Goal: Transaction & Acquisition: Purchase product/service

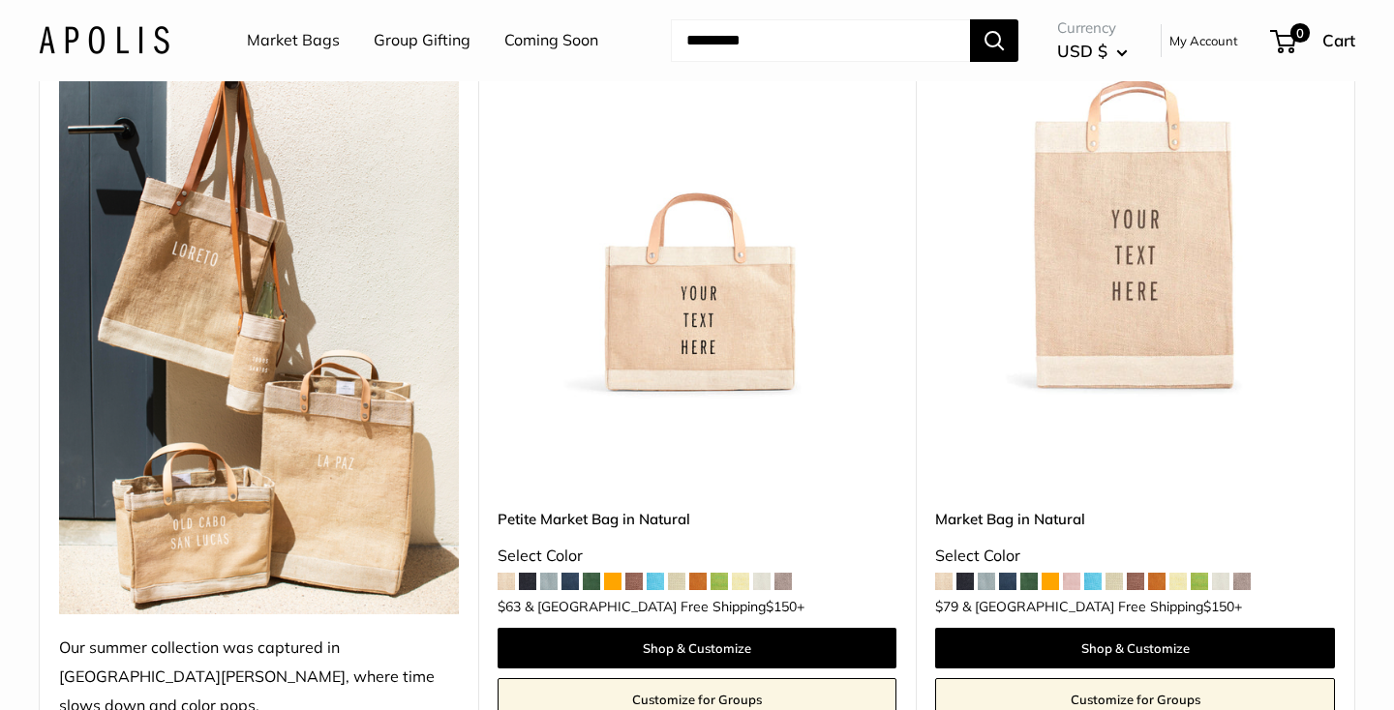
scroll to position [331, 0]
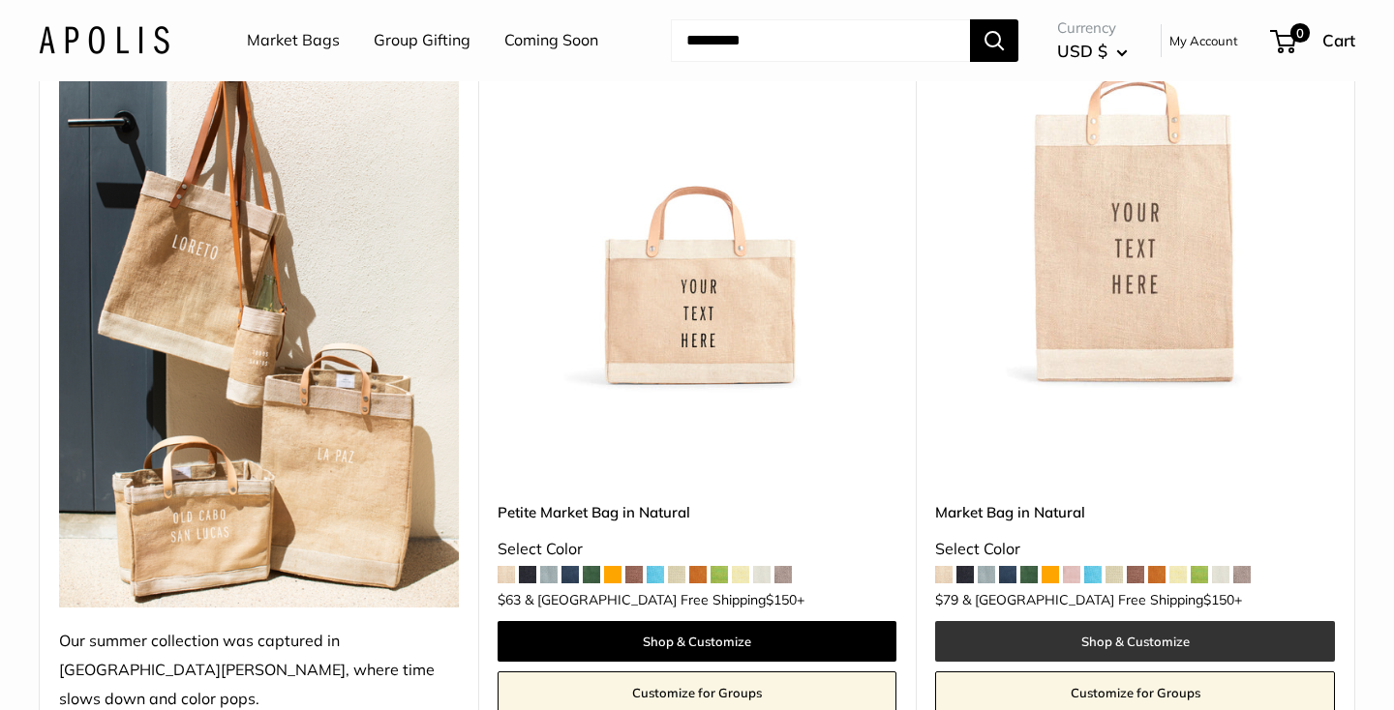
click at [1118, 621] on link "Shop & Customize" at bounding box center [1135, 641] width 400 height 41
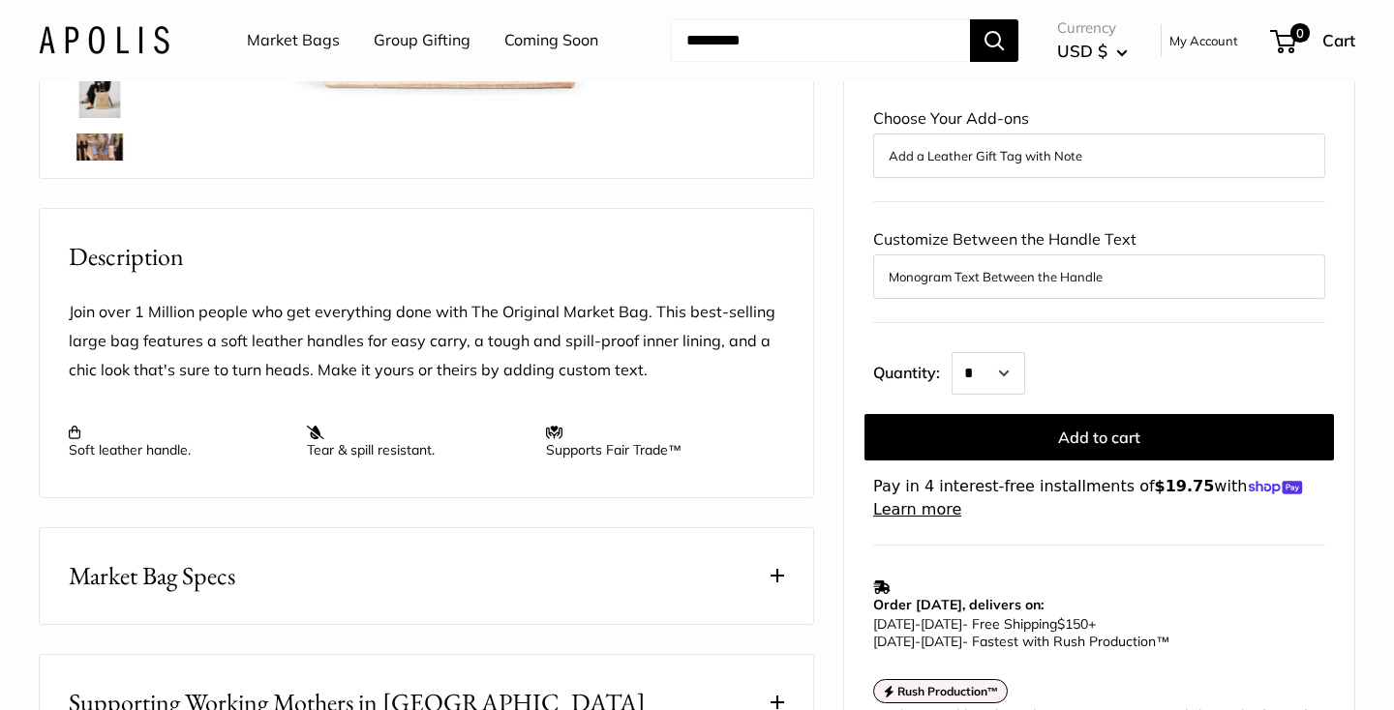
scroll to position [620, 0]
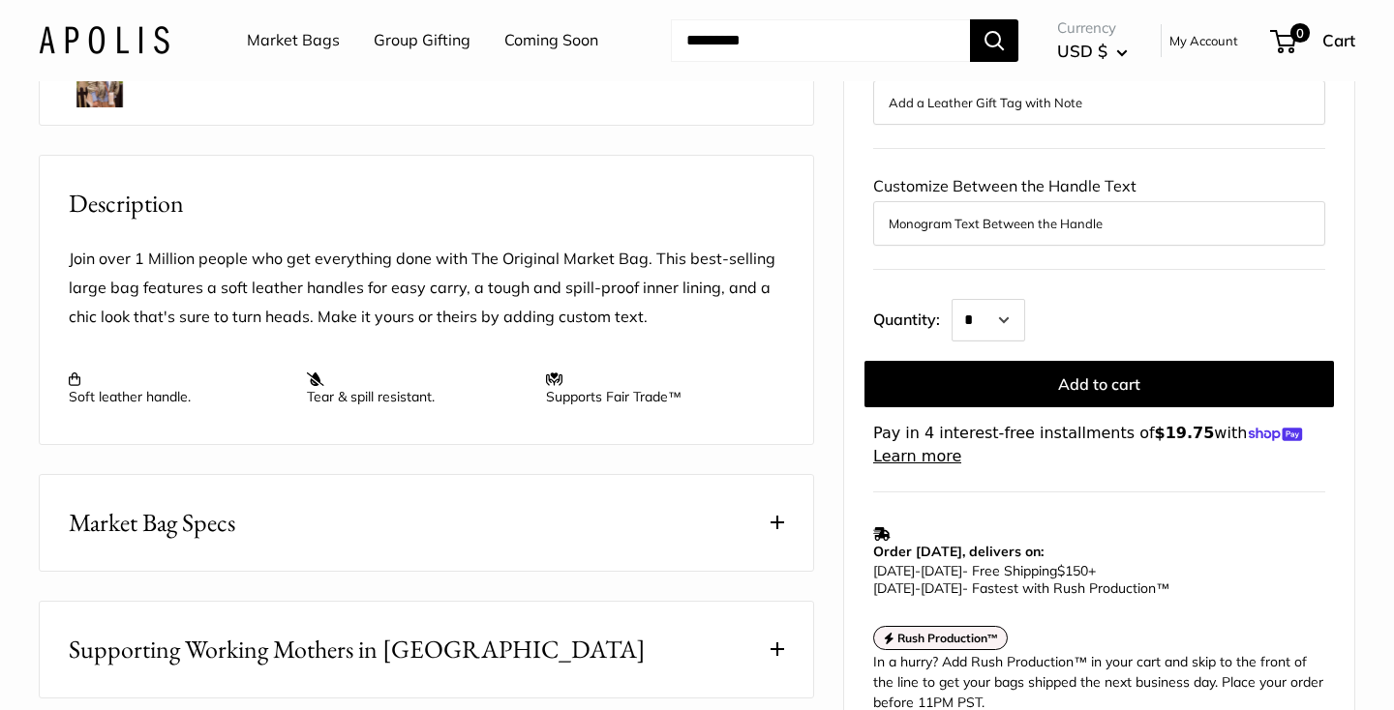
click at [771, 522] on span at bounding box center [778, 523] width 14 height 14
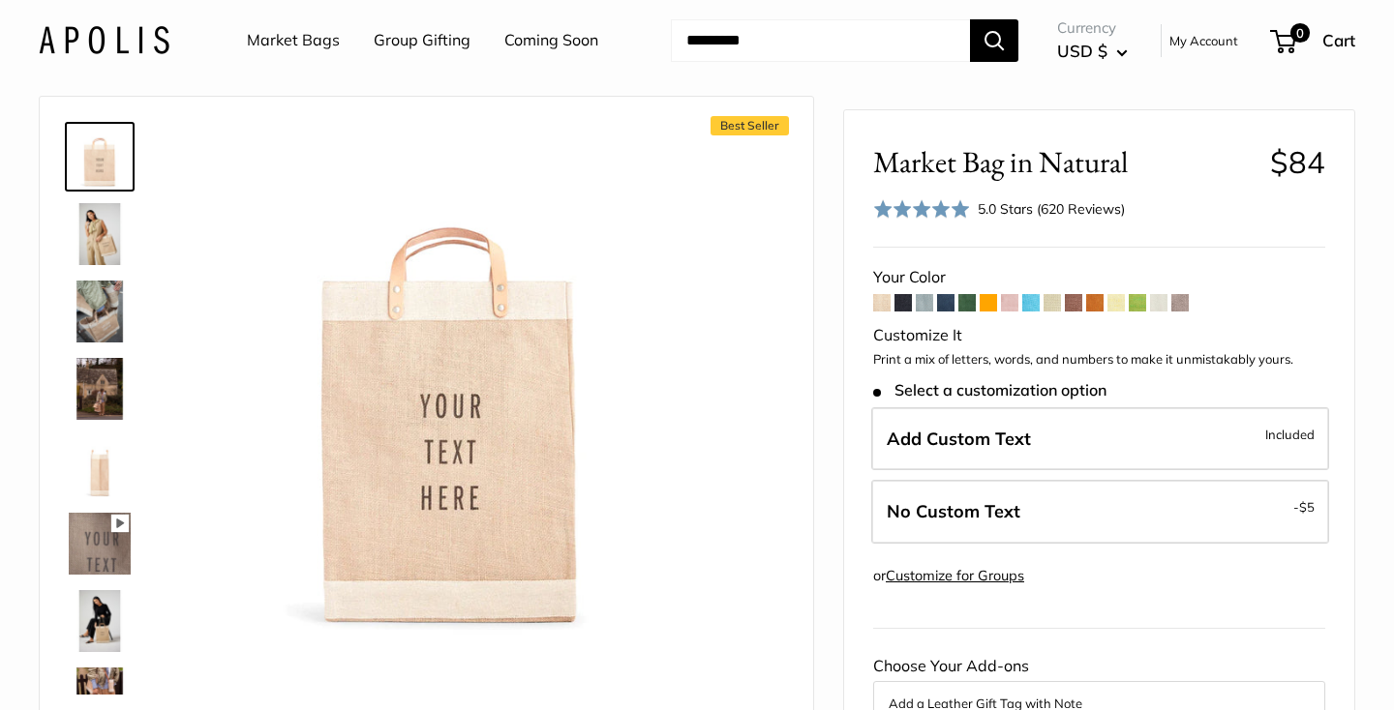
scroll to position [31, 0]
click at [94, 233] on img at bounding box center [100, 236] width 62 height 62
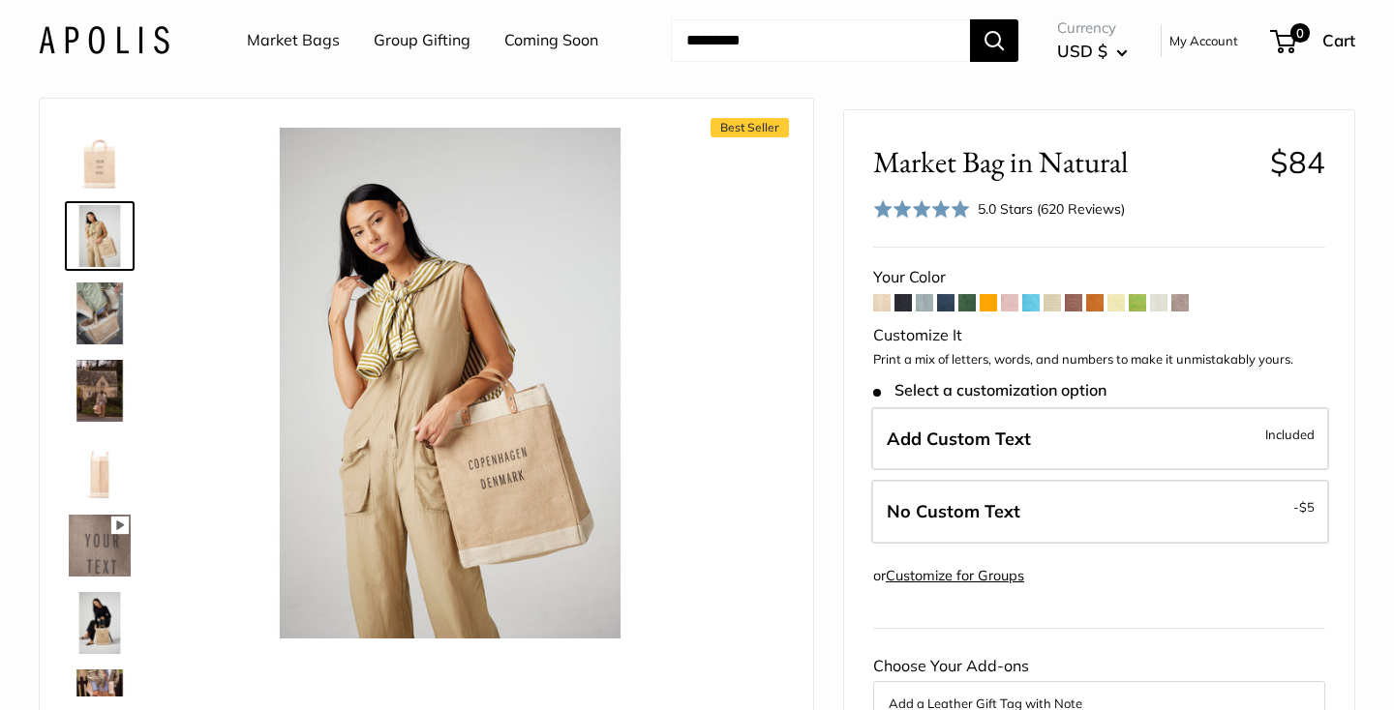
click at [99, 328] on img at bounding box center [100, 314] width 62 height 62
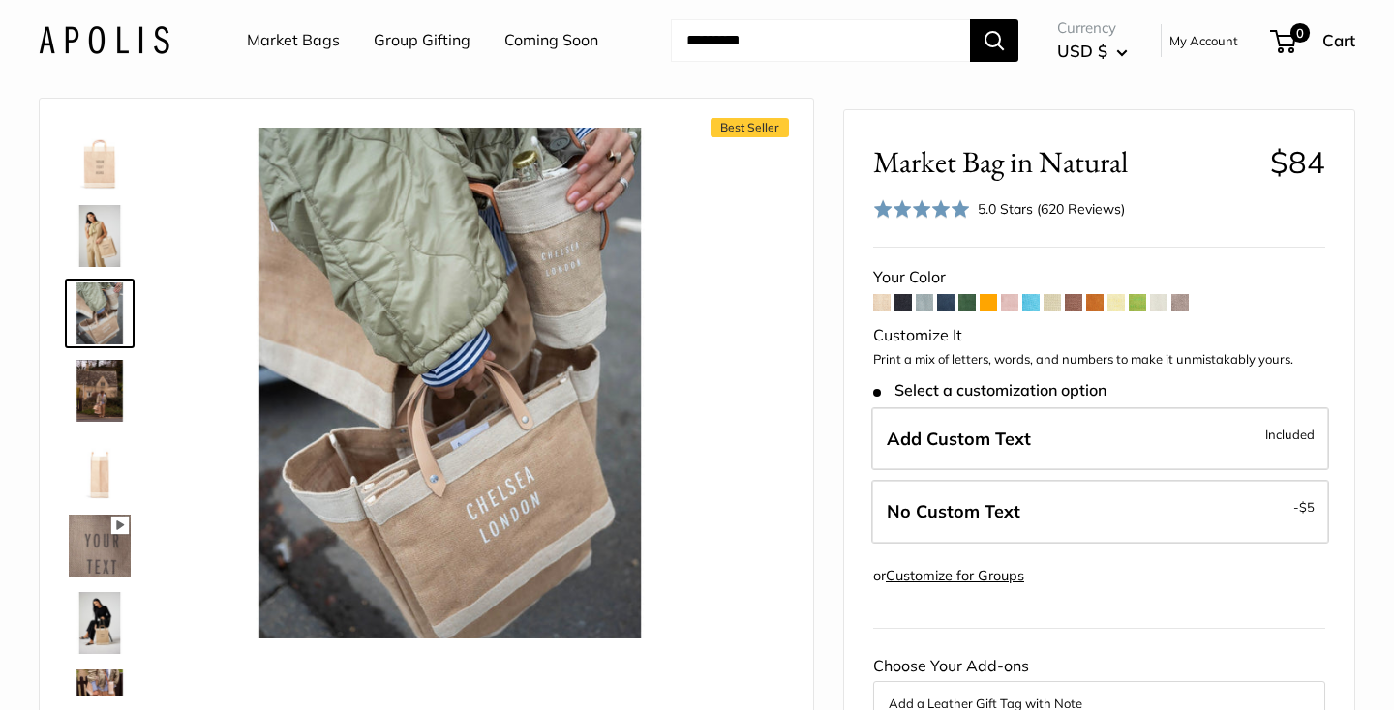
click at [96, 382] on img at bounding box center [100, 391] width 62 height 62
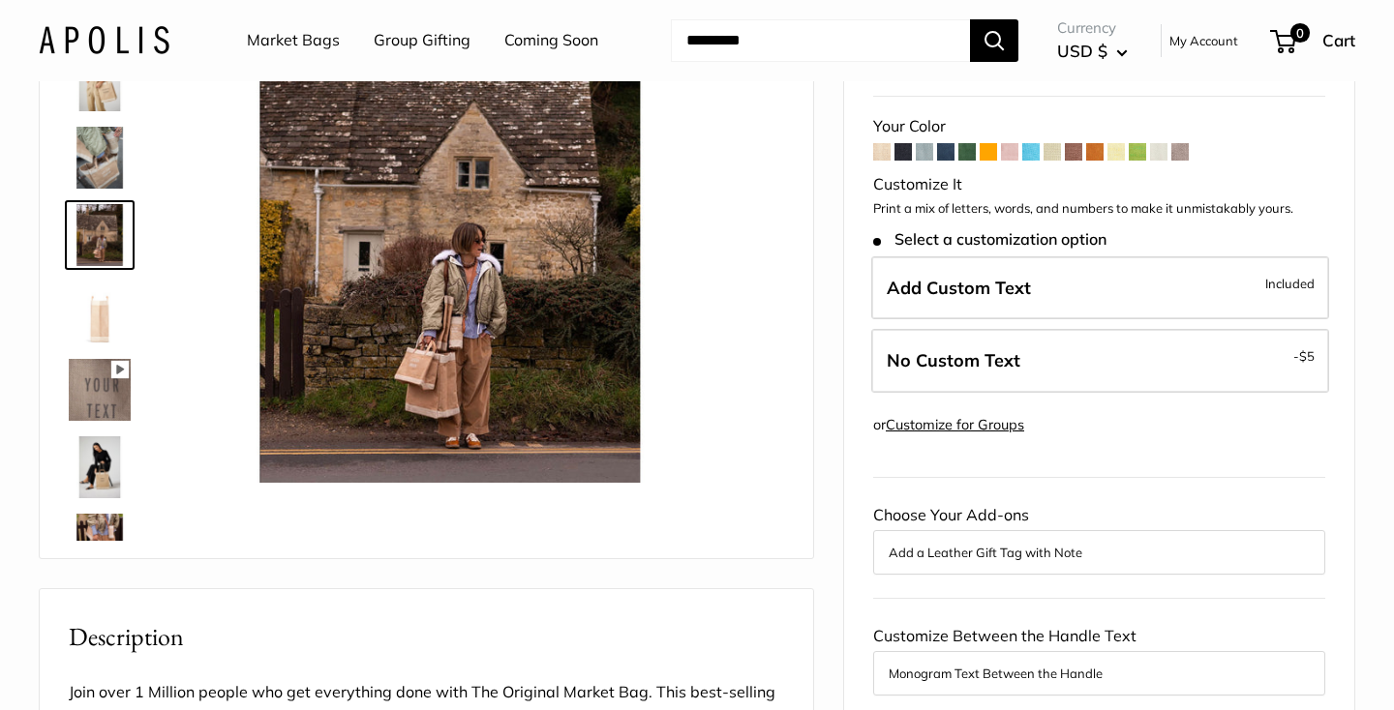
scroll to position [194, 0]
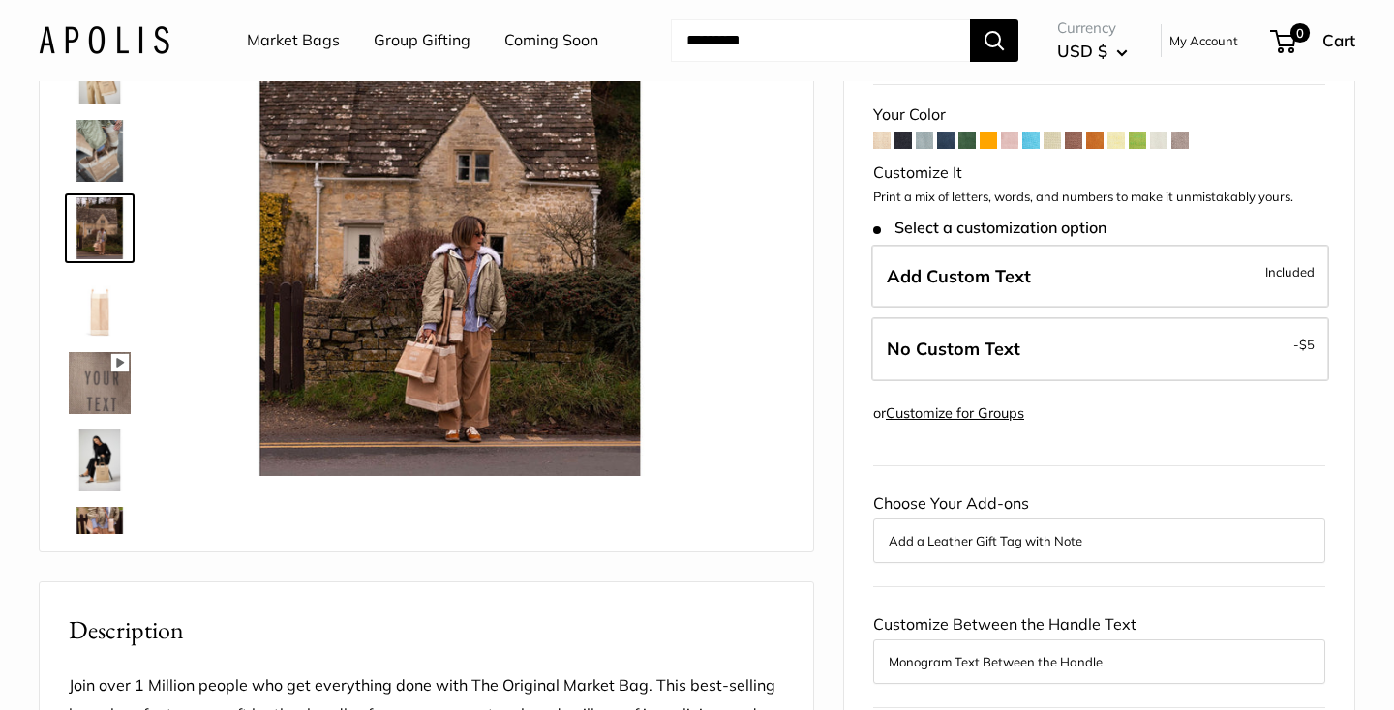
click at [88, 446] on img at bounding box center [100, 461] width 62 height 62
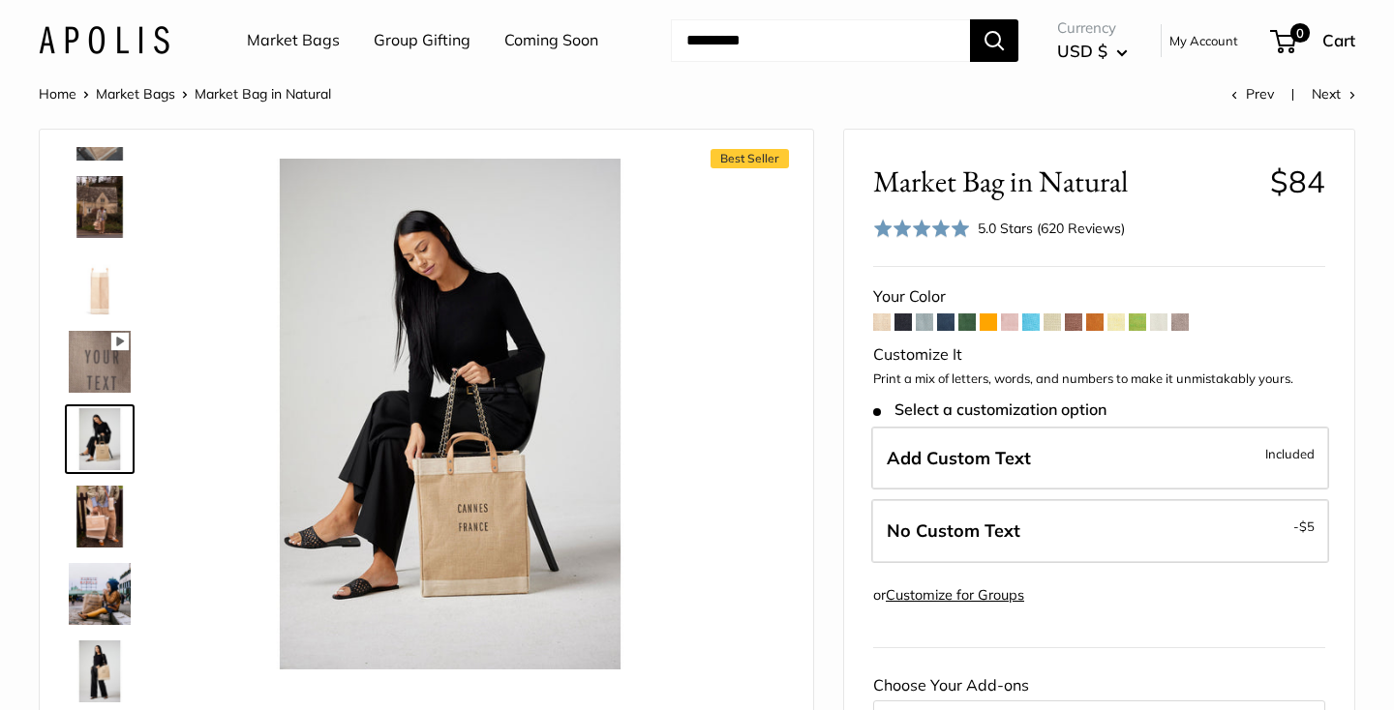
scroll to position [0, 0]
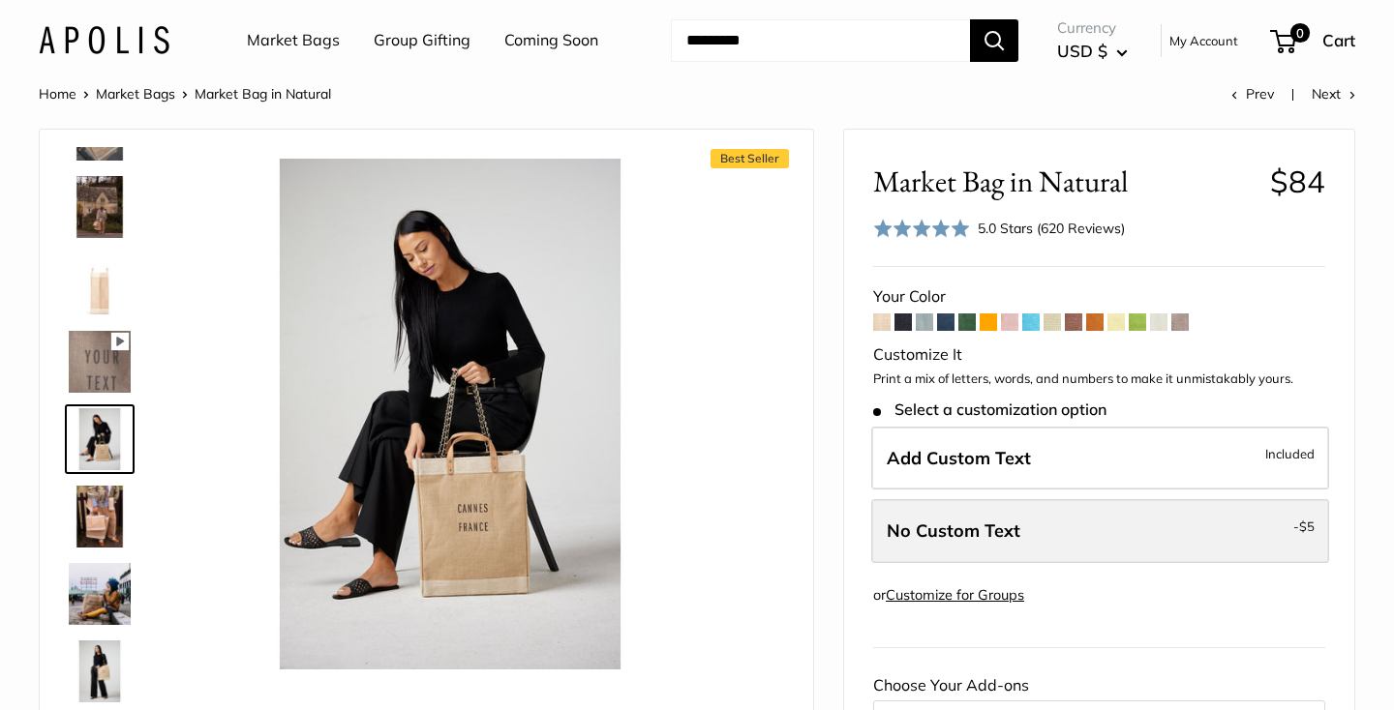
click at [1112, 525] on label "No Custom Text - $5" at bounding box center [1100, 531] width 458 height 64
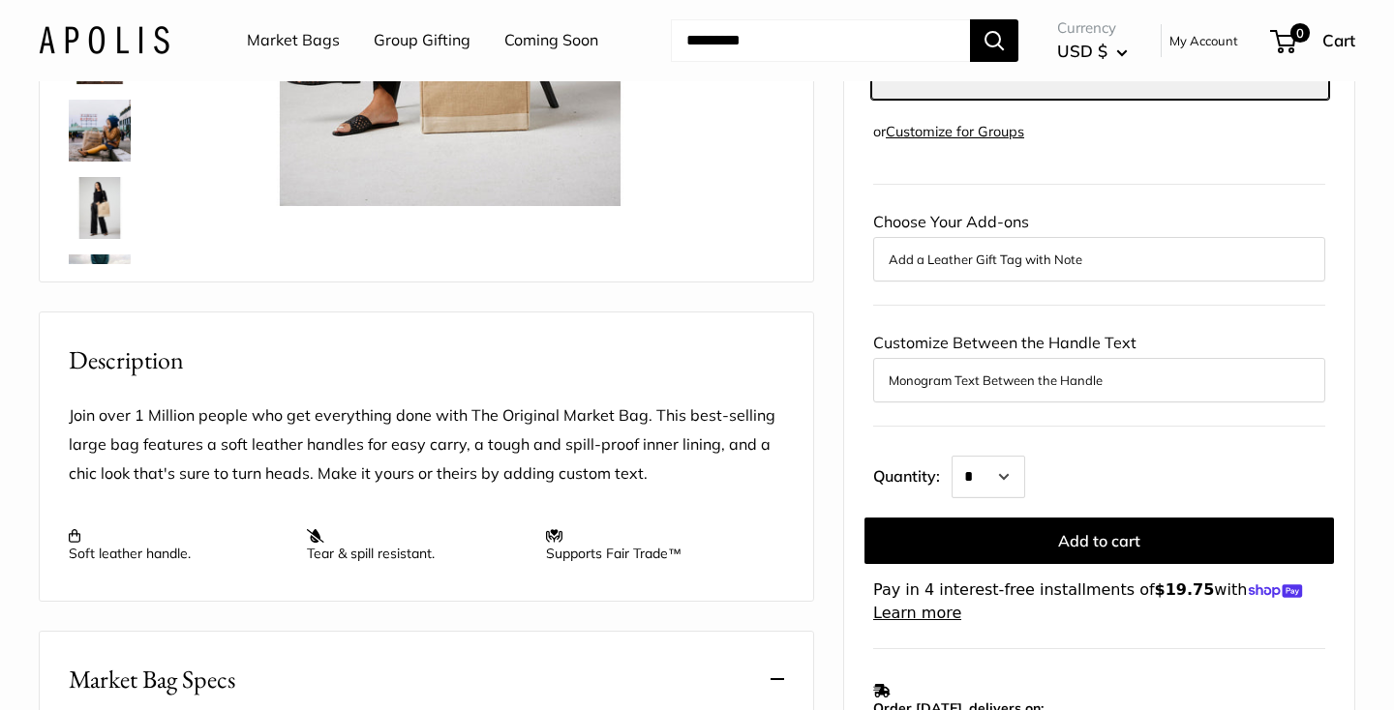
scroll to position [464, 0]
select select "*"
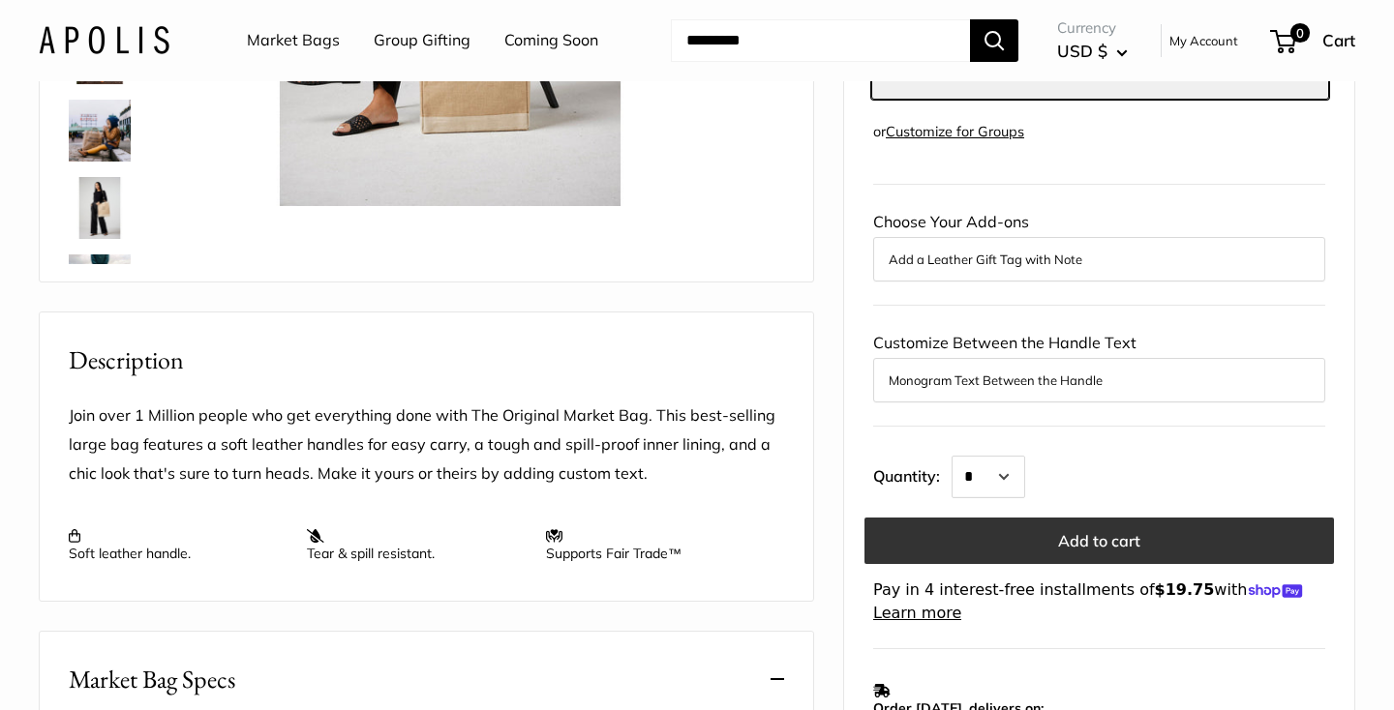
click at [1043, 534] on button "Add to cart" at bounding box center [1098, 541] width 469 height 46
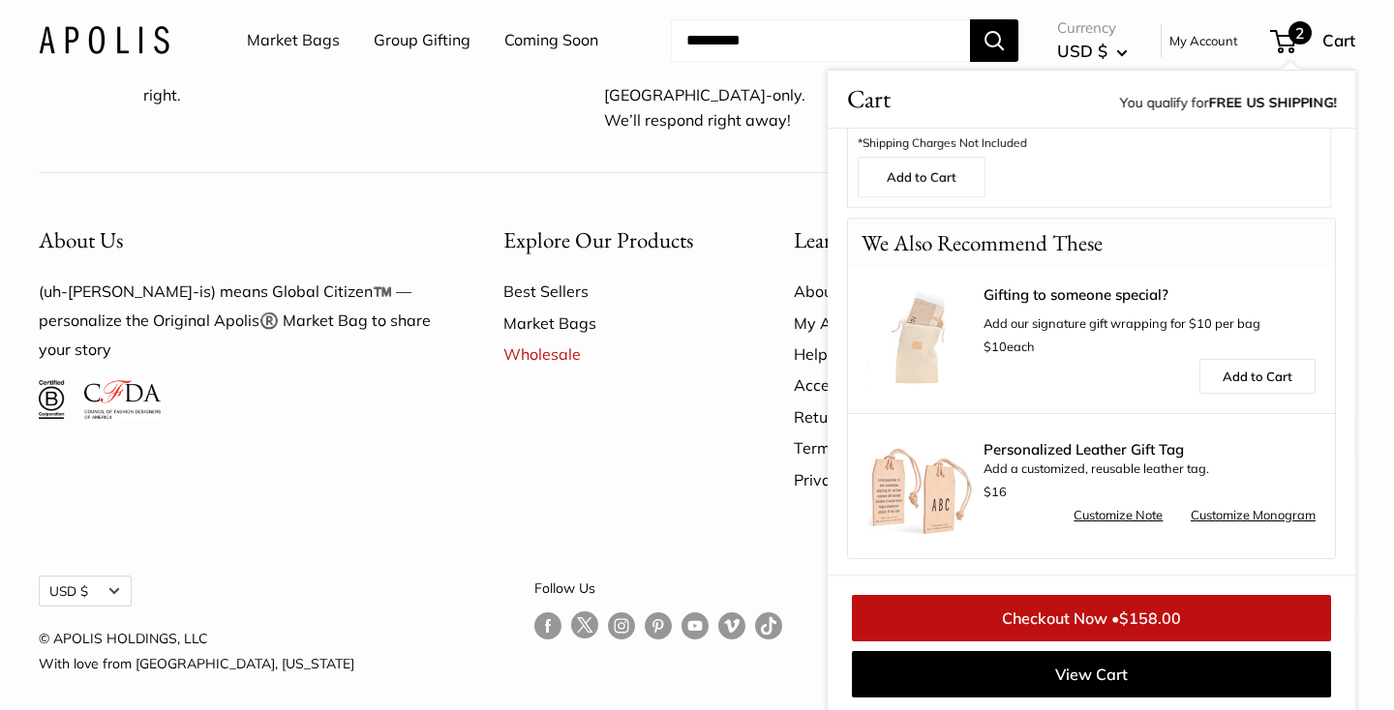
scroll to position [5850, 0]
click at [1041, 613] on link "Checkout Now • $158.00" at bounding box center [1091, 618] width 479 height 46
